Goal: Task Accomplishment & Management: Complete application form

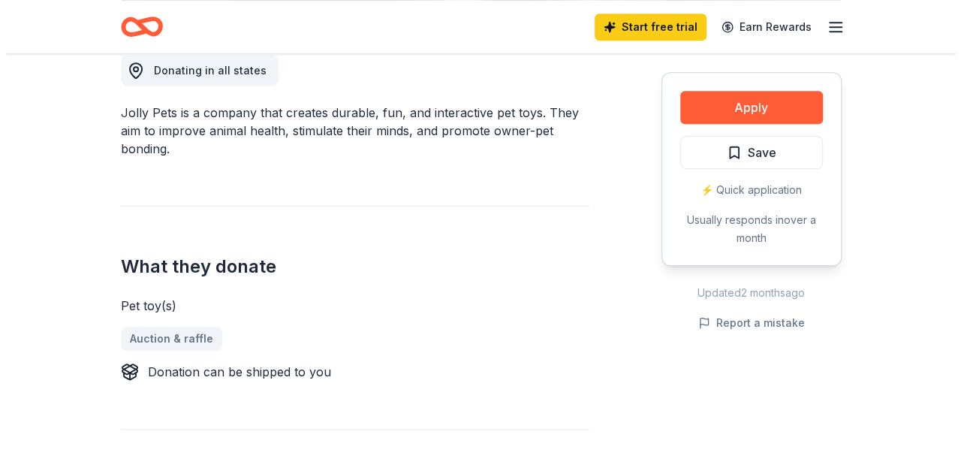
scroll to position [438, 0]
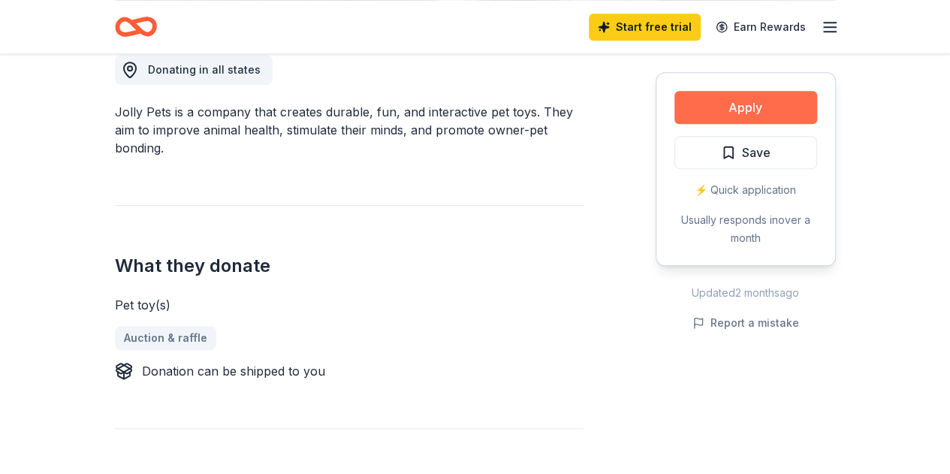
click at [736, 97] on button "Apply" at bounding box center [745, 107] width 143 height 33
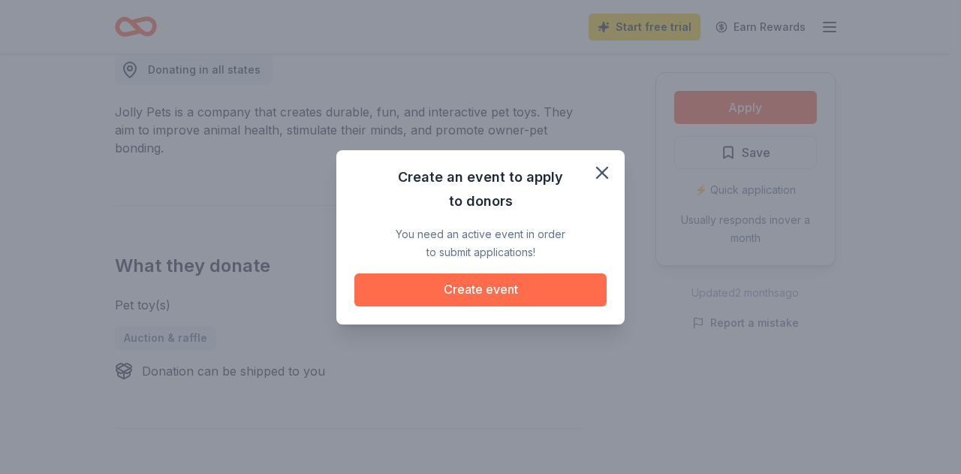
click at [500, 290] on button "Create event" at bounding box center [480, 289] width 252 height 33
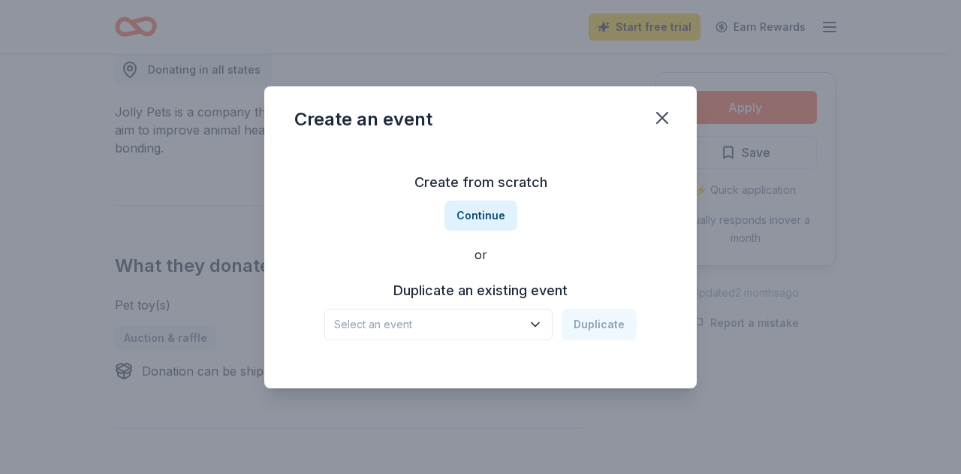
click at [488, 324] on span "Select an event" at bounding box center [428, 324] width 188 height 18
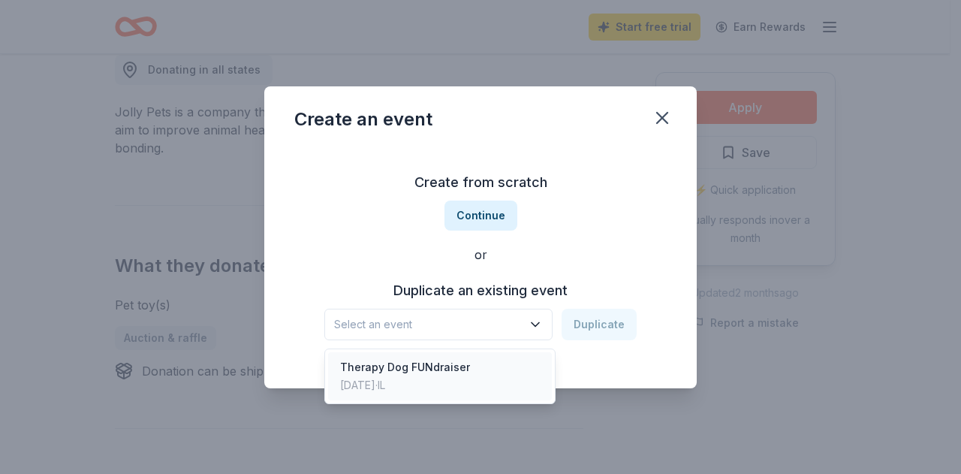
click at [470, 374] on div "Therapy Dog FUNdraiser [DATE] · IL" at bounding box center [440, 376] width 224 height 48
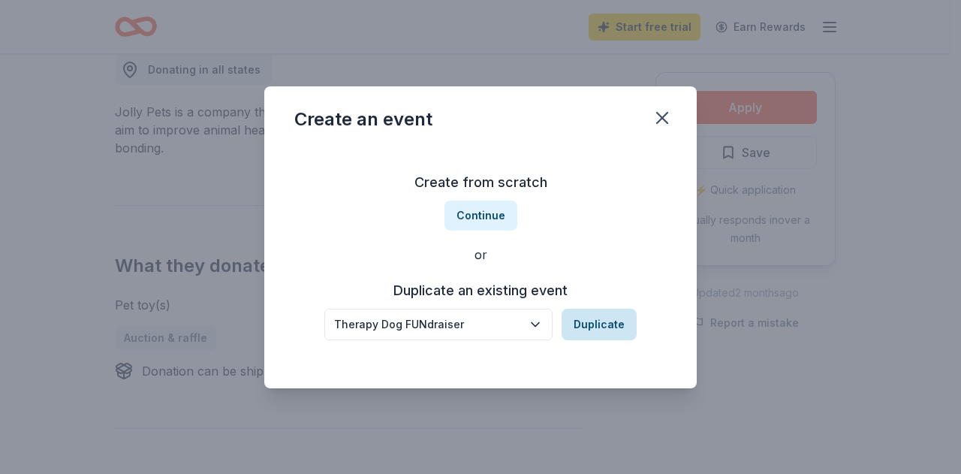
click at [613, 321] on button "Duplicate" at bounding box center [598, 325] width 75 height 32
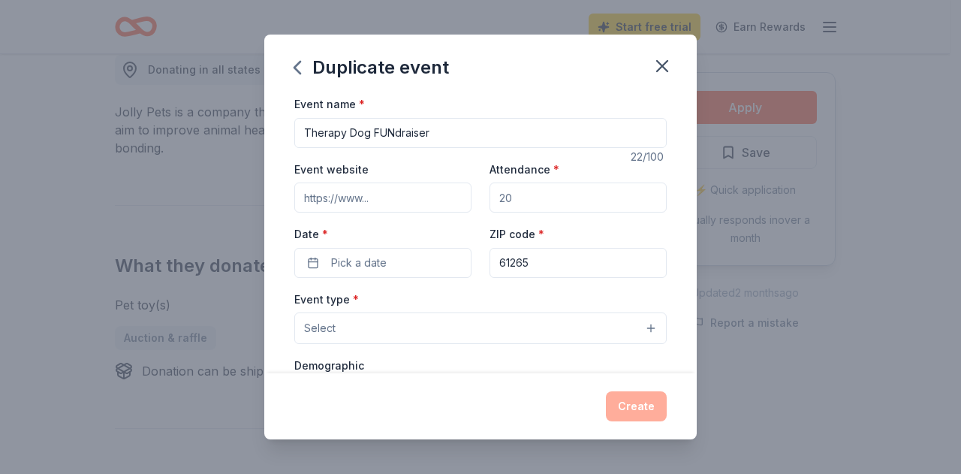
click at [455, 125] on input "Therapy Dog FUNdraiser" at bounding box center [480, 133] width 372 height 30
click at [563, 200] on input "Attendance *" at bounding box center [577, 197] width 177 height 30
type input "300"
click at [371, 257] on span "Pick a date" at bounding box center [359, 263] width 56 height 18
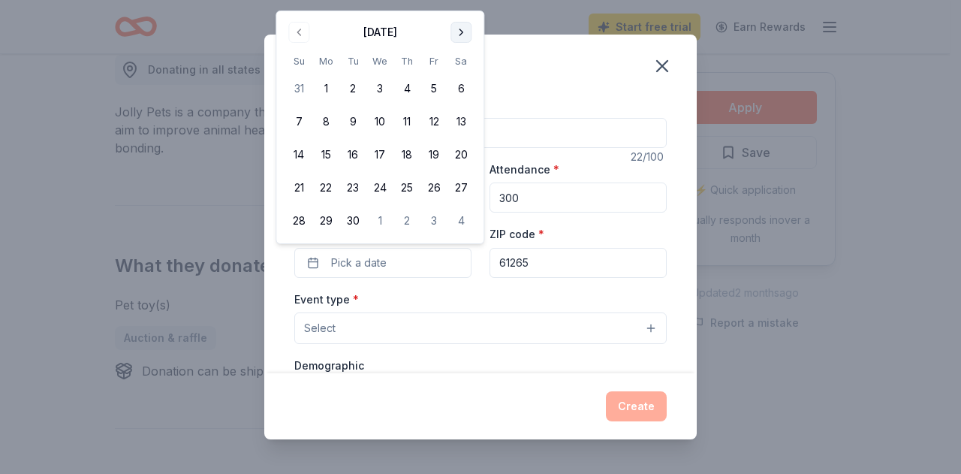
click at [459, 29] on button "Go to next month" at bounding box center [460, 32] width 21 height 21
click at [293, 219] on button "26" at bounding box center [298, 220] width 27 height 27
click at [554, 266] on input "61265" at bounding box center [577, 263] width 177 height 30
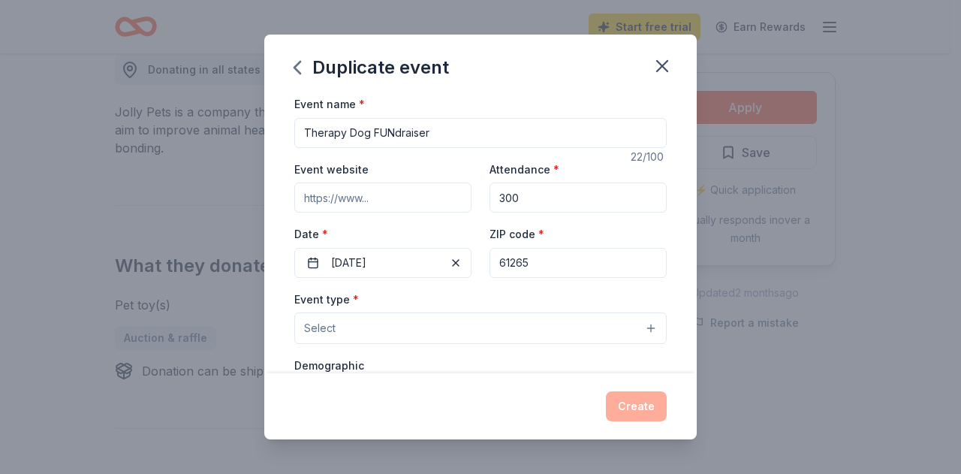
click at [458, 325] on button "Select" at bounding box center [480, 328] width 372 height 32
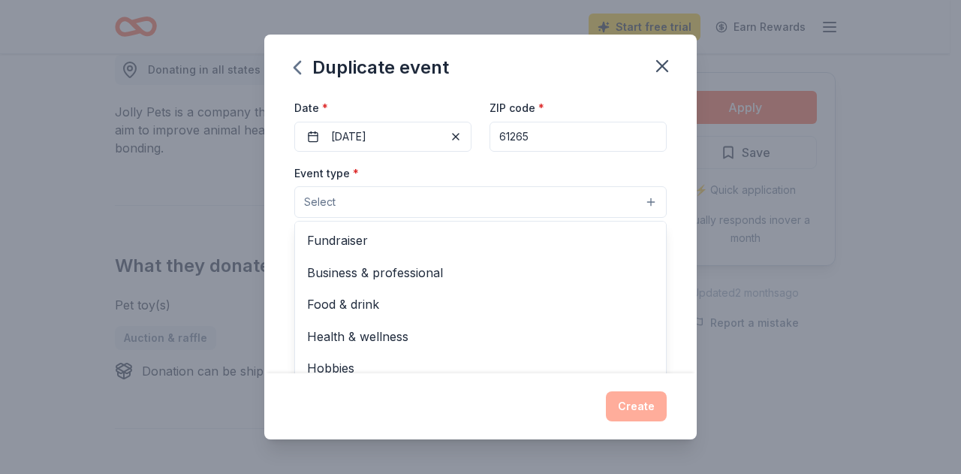
scroll to position [132, 0]
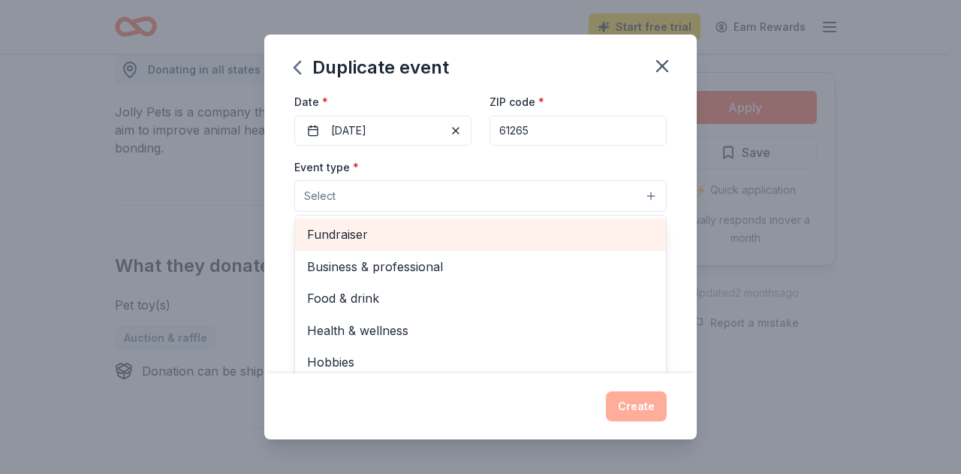
click at [430, 230] on span "Fundraiser" at bounding box center [480, 234] width 347 height 20
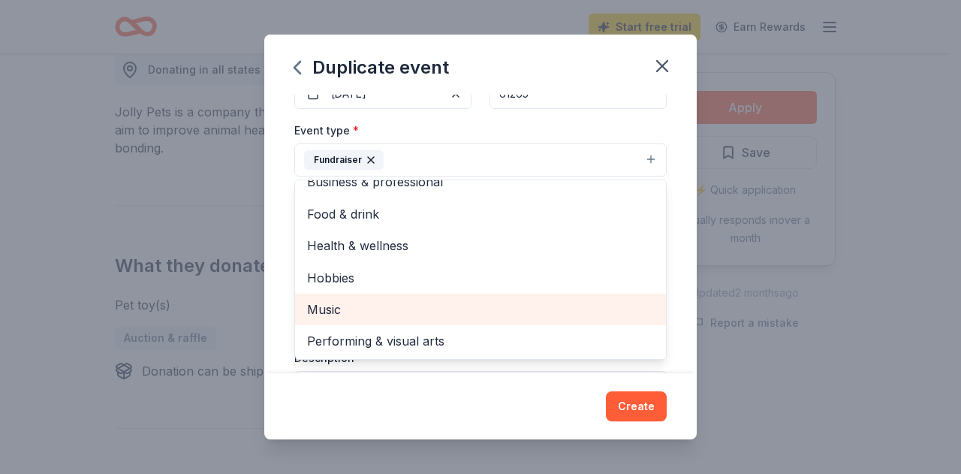
scroll to position [0, 0]
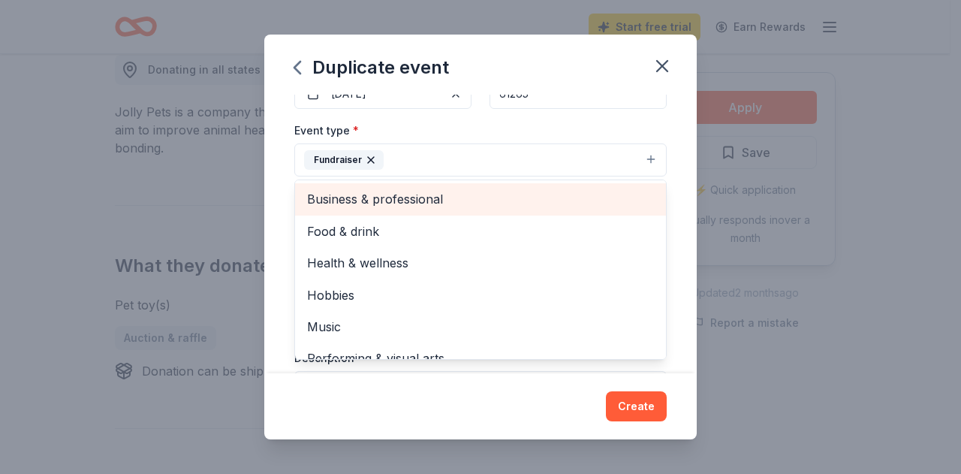
click at [425, 199] on span "Business & professional" at bounding box center [480, 199] width 347 height 20
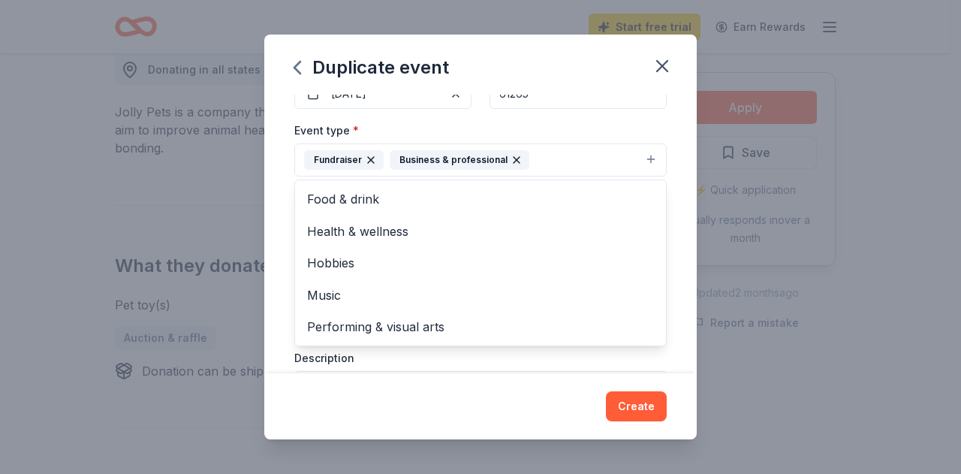
click at [510, 157] on icon "button" at bounding box center [516, 160] width 12 height 12
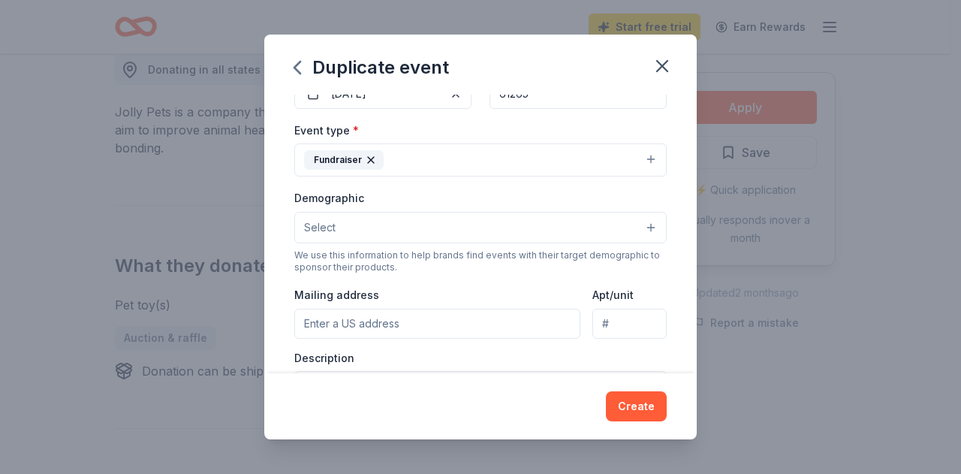
click at [555, 230] on button "Select" at bounding box center [480, 228] width 372 height 32
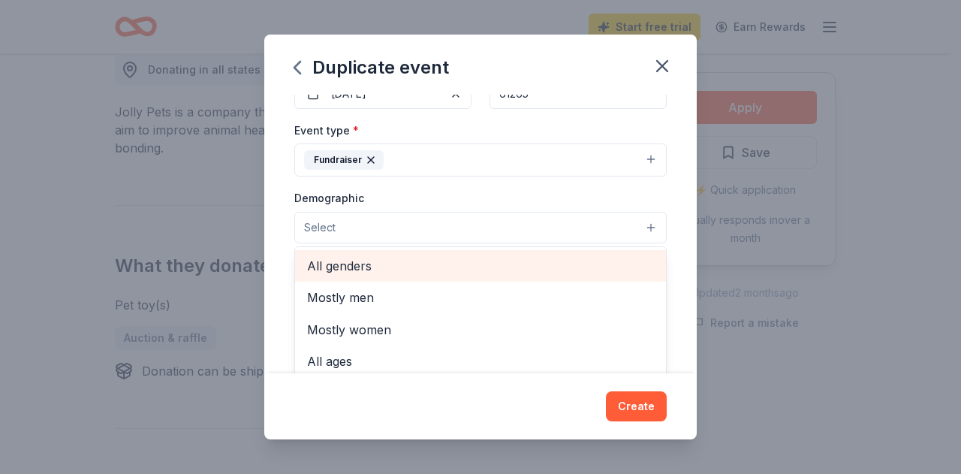
click at [440, 269] on span "All genders" at bounding box center [480, 266] width 347 height 20
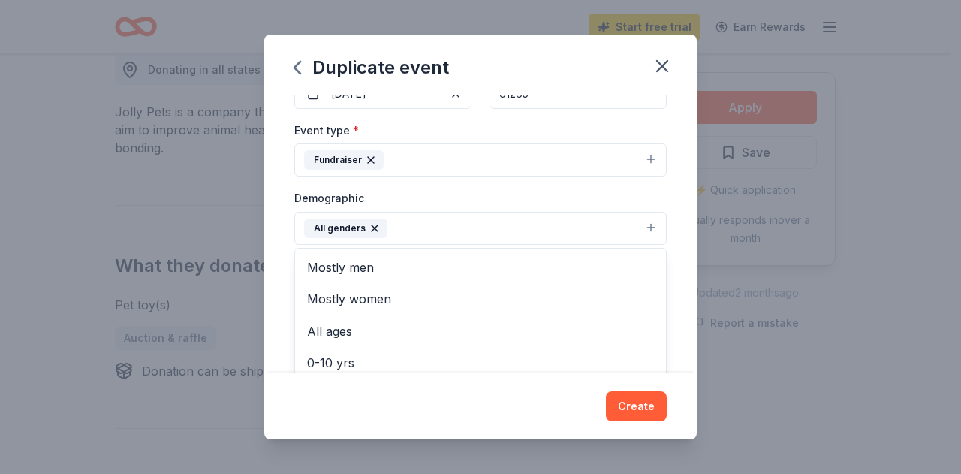
scroll to position [413, 0]
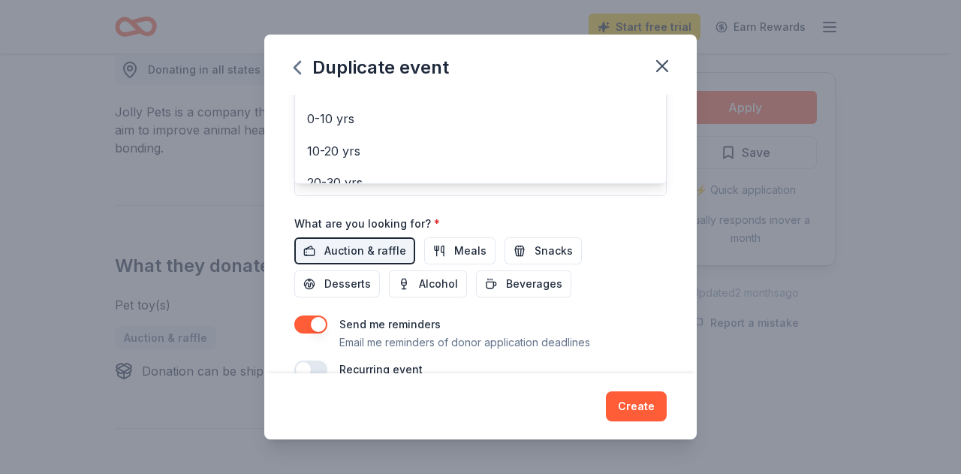
click at [359, 242] on div "Event name * Therapy Dog FUNdraiser 22 /100 Event website Attendance * 300 Date…" at bounding box center [480, 30] width 372 height 697
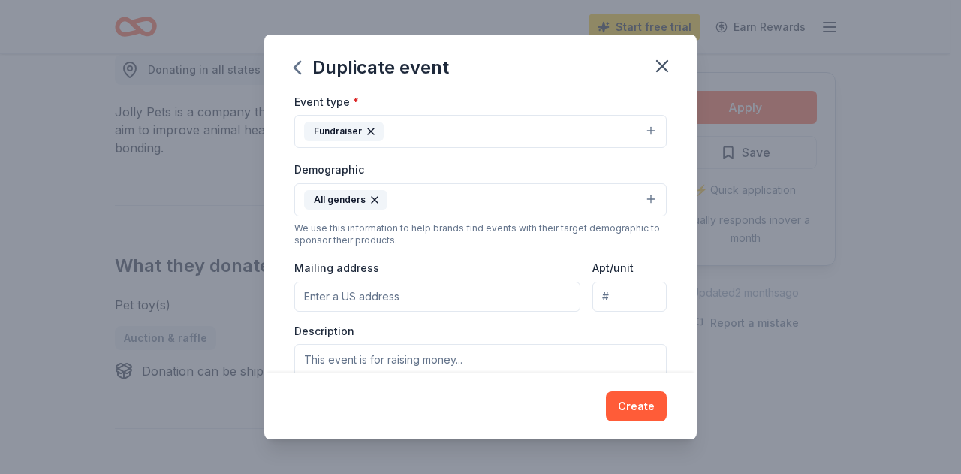
scroll to position [249, 0]
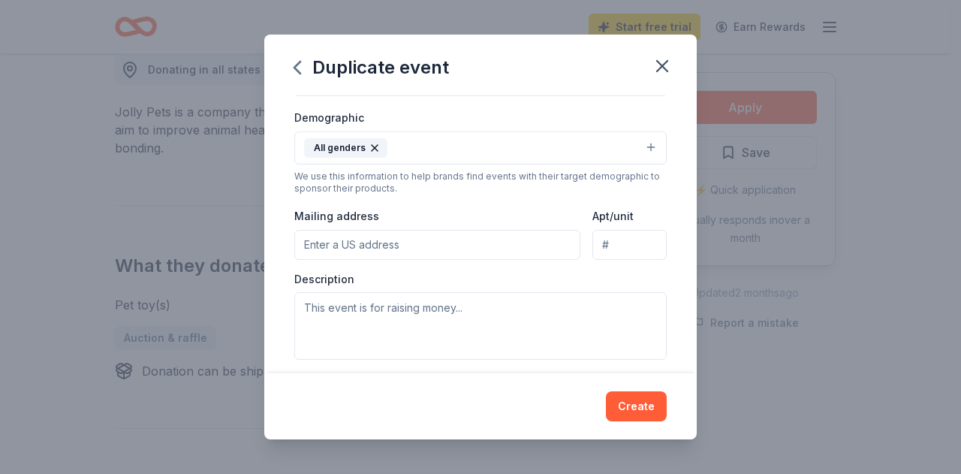
click at [492, 233] on input "Mailing address" at bounding box center [437, 245] width 286 height 30
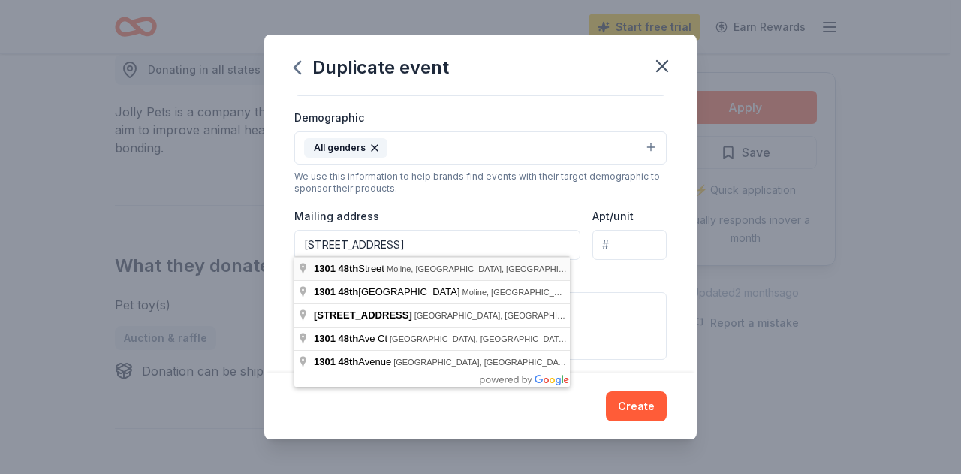
type input "[STREET_ADDRESS]"
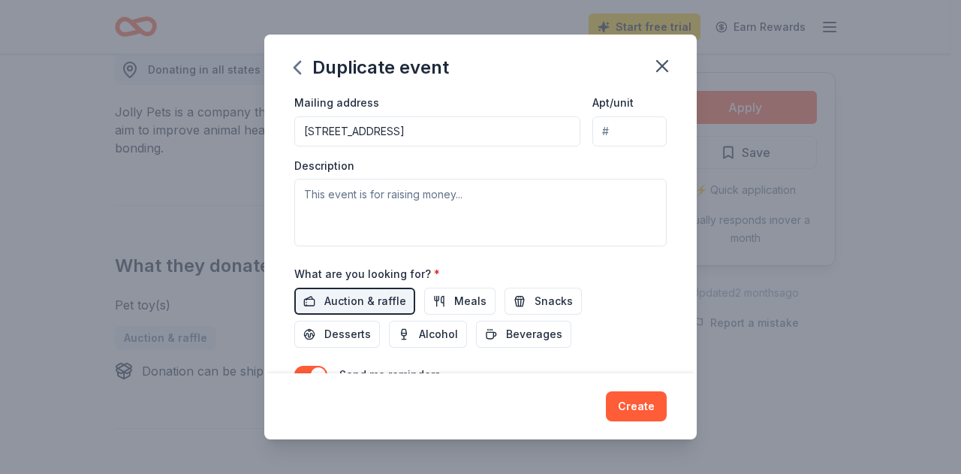
scroll to position [363, 0]
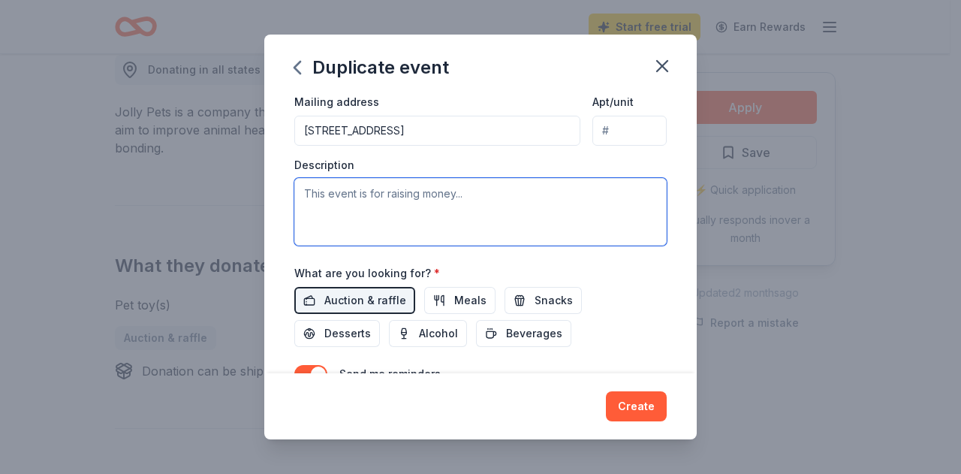
click at [430, 226] on textarea at bounding box center [480, 212] width 372 height 68
paste textarea "Good afternoon, I’m excited to share that the Moline-[GEOGRAPHIC_DATA] is hosti…"
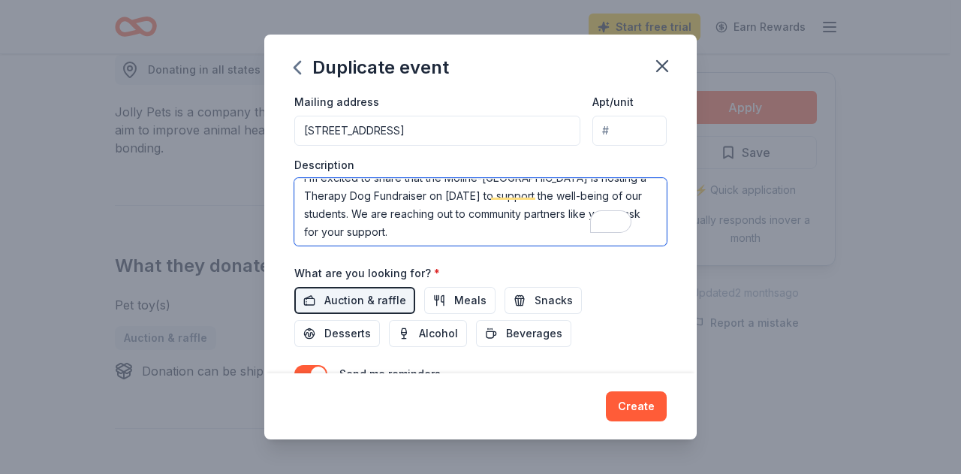
scroll to position [0, 0]
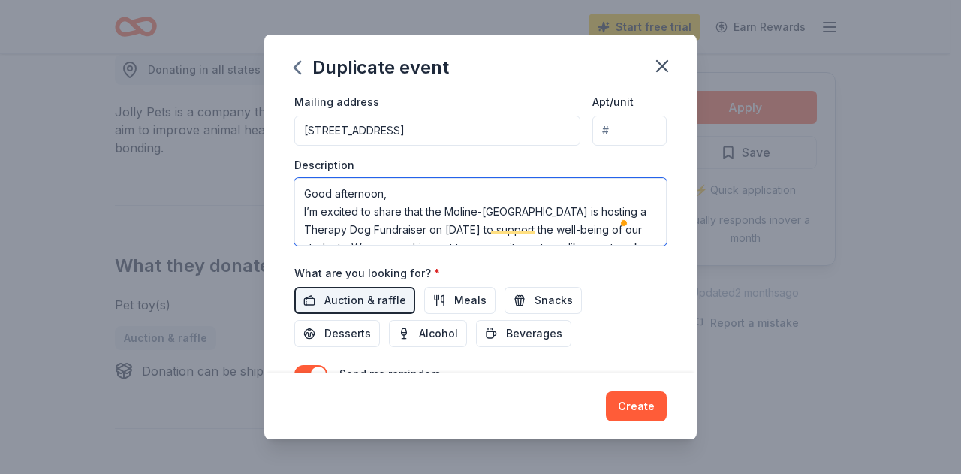
click at [293, 185] on div "Event name * Therapy Dog FUNdraiser 22 /100 Event website Attendance * 300 Date…" at bounding box center [480, 234] width 432 height 278
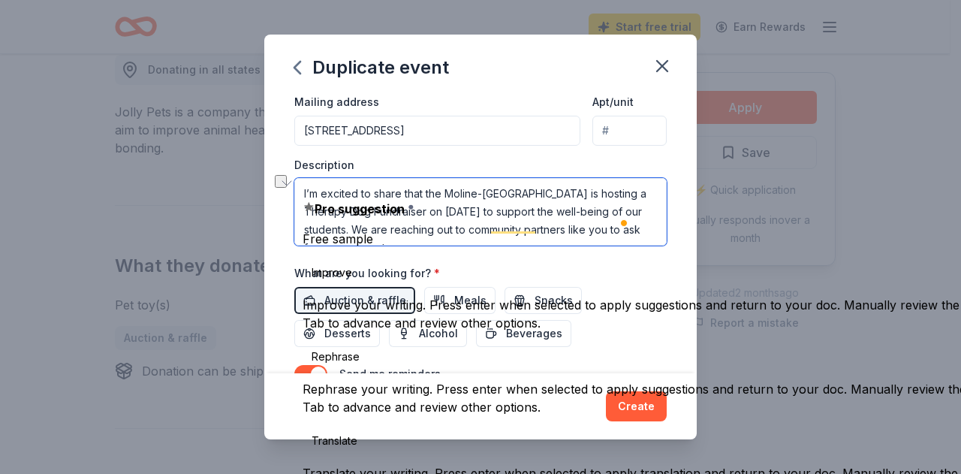
type textarea "I’m excited to share that the Moline-[GEOGRAPHIC_DATA] is hosting a Therapy Dog…"
click at [534, 188] on textarea "I’m excited to share that the Moline-[GEOGRAPHIC_DATA] is hosting a Therapy Dog…" at bounding box center [480, 212] width 372 height 68
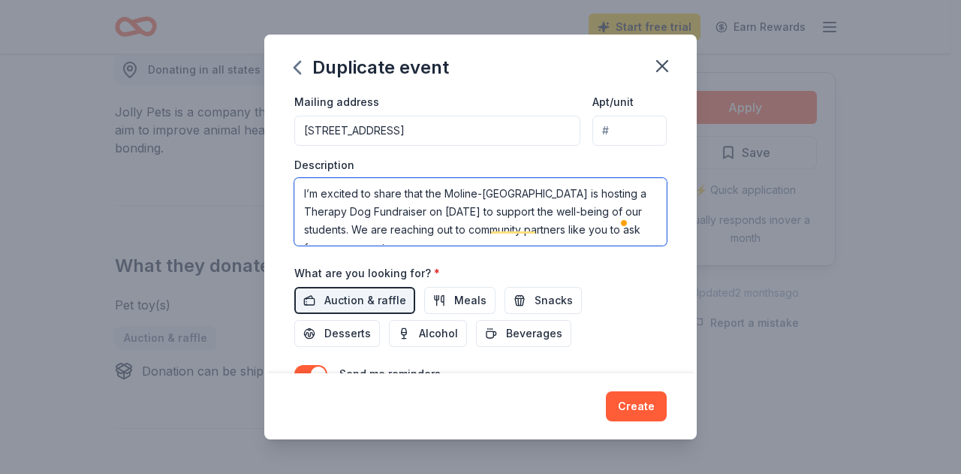
click at [305, 207] on textarea "I’m excited to share that the Moline-[GEOGRAPHIC_DATA] is hosting a Therapy Dog…" at bounding box center [480, 212] width 372 height 68
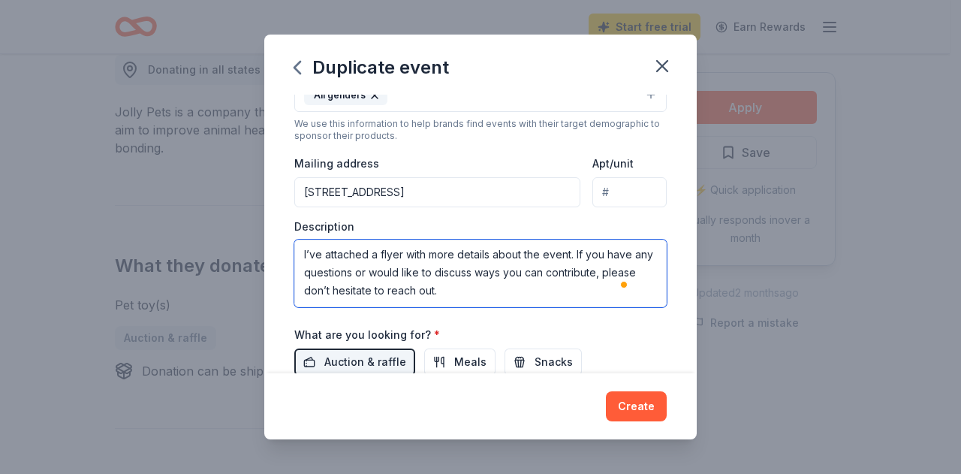
click at [369, 256] on textarea "I’m excited to share that the Moline-[GEOGRAPHIC_DATA] is hosting a Therapy Dog…" at bounding box center [480, 273] width 372 height 68
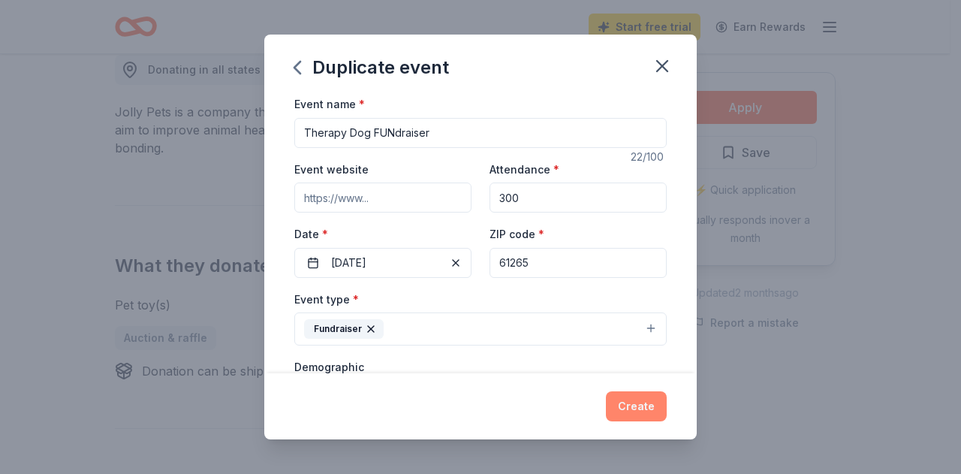
type textarea "I’m excited to share that the Moline-[GEOGRAPHIC_DATA] is hosting a Therapy Dog…"
click at [649, 404] on button "Create" at bounding box center [636, 406] width 61 height 30
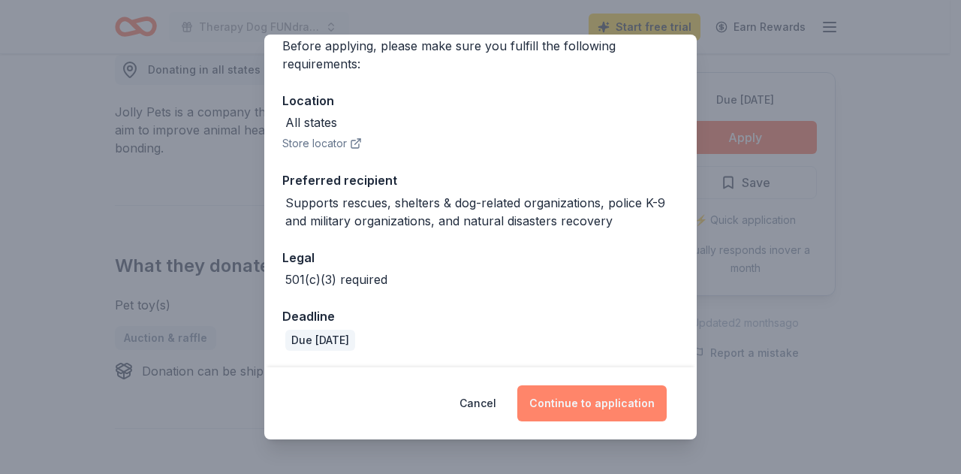
click at [576, 408] on button "Continue to application" at bounding box center [591, 403] width 149 height 36
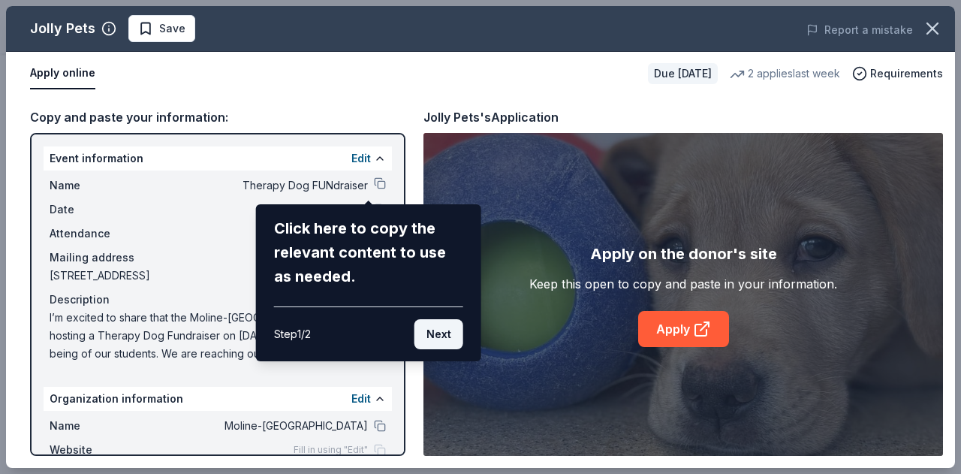
click at [434, 336] on button "Next" at bounding box center [438, 334] width 49 height 30
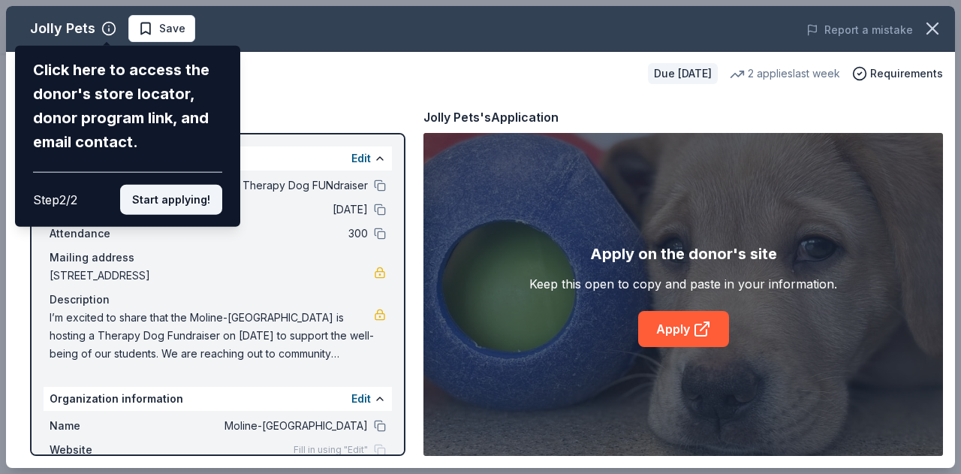
click at [184, 193] on button "Start applying!" at bounding box center [171, 200] width 102 height 30
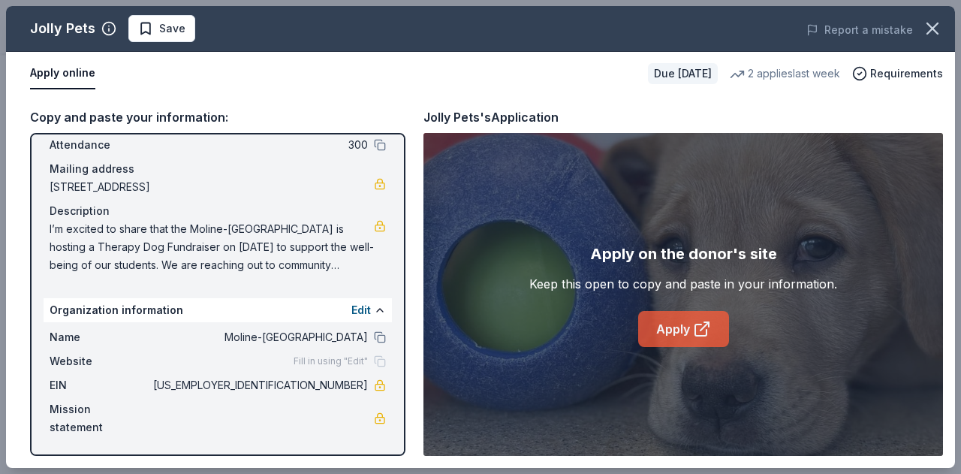
click at [671, 323] on link "Apply" at bounding box center [683, 329] width 91 height 36
drag, startPoint x: 288, startPoint y: 385, endPoint x: 348, endPoint y: 384, distance: 60.1
click at [348, 384] on span "[US_EMPLOYER_IDENTIFICATION_NUMBER]" at bounding box center [259, 385] width 218 height 18
click at [60, 71] on button "Apply online" at bounding box center [62, 74] width 65 height 32
